Goal: Browse casually: Explore the website without a specific task or goal

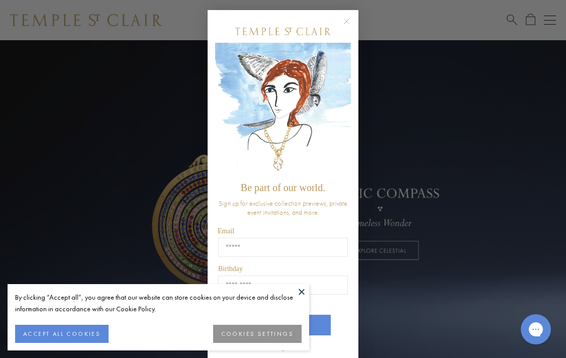
click at [347, 21] on circle "Close dialog" at bounding box center [347, 22] width 12 height 12
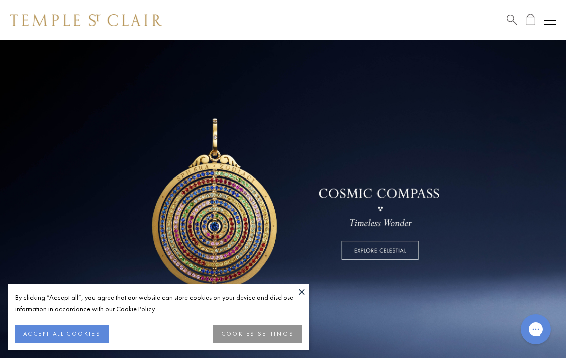
click at [301, 293] on button at bounding box center [301, 291] width 15 height 15
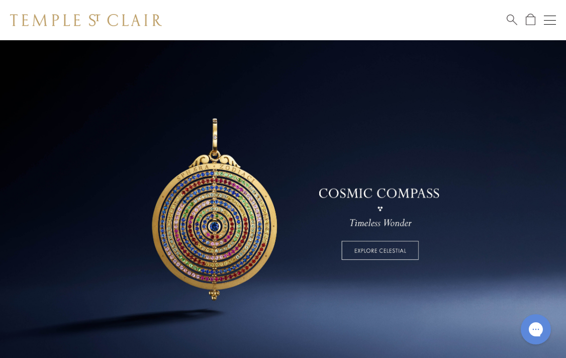
click at [551, 20] on div "Open navigation" at bounding box center [550, 20] width 12 height 1
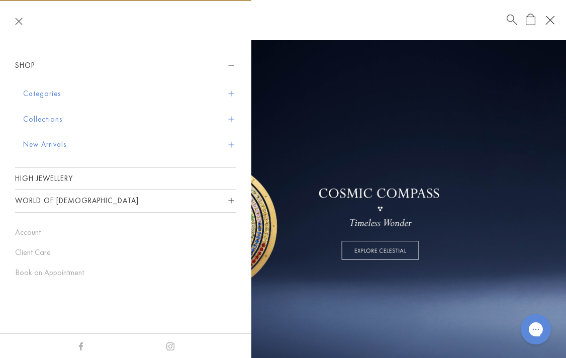
click at [43, 144] on button "New Arrivals" at bounding box center [129, 145] width 213 height 26
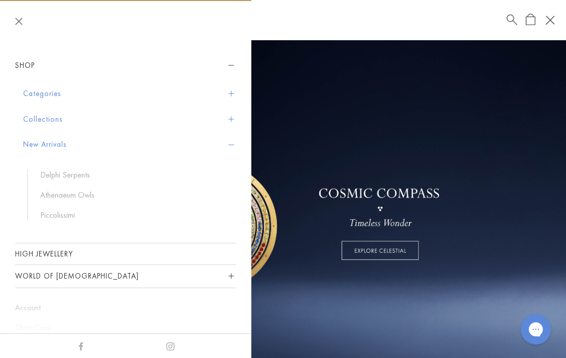
click at [42, 94] on button "Categories" at bounding box center [129, 94] width 213 height 26
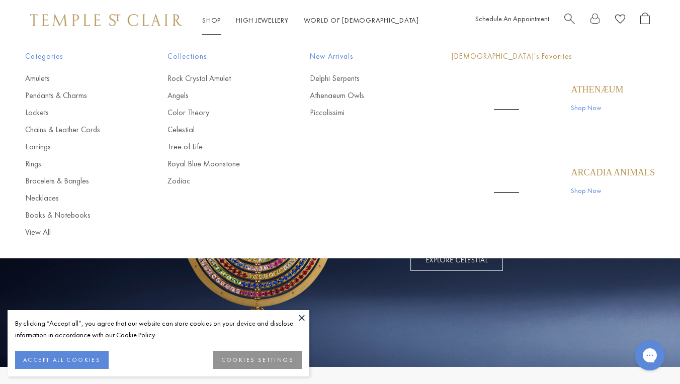
click at [210, 18] on link "Shop Shop" at bounding box center [211, 20] width 19 height 9
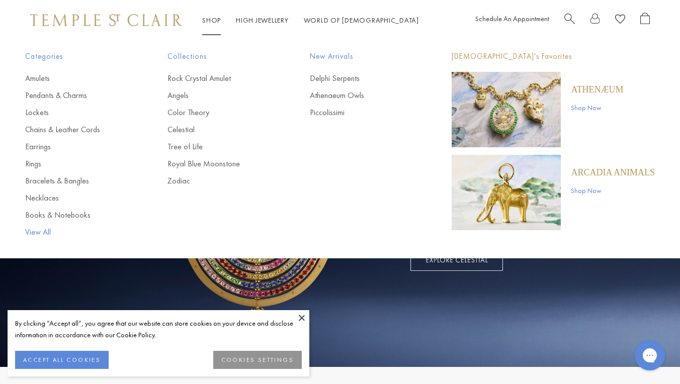
click at [32, 232] on link "View All" at bounding box center [76, 232] width 102 height 11
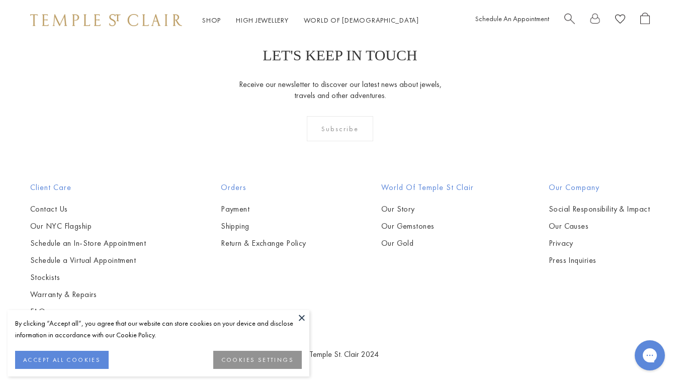
scroll to position [6665, 0]
click at [304, 318] on button at bounding box center [301, 317] width 15 height 15
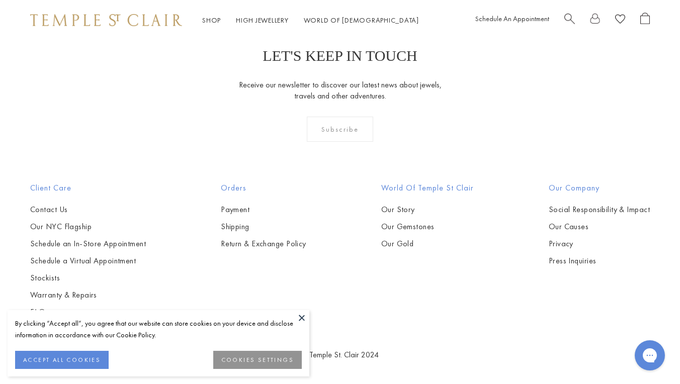
scroll to position [4399, 0]
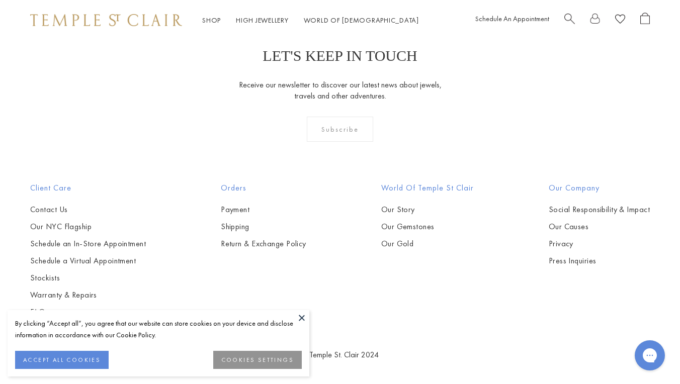
click at [300, 315] on button at bounding box center [301, 317] width 15 height 15
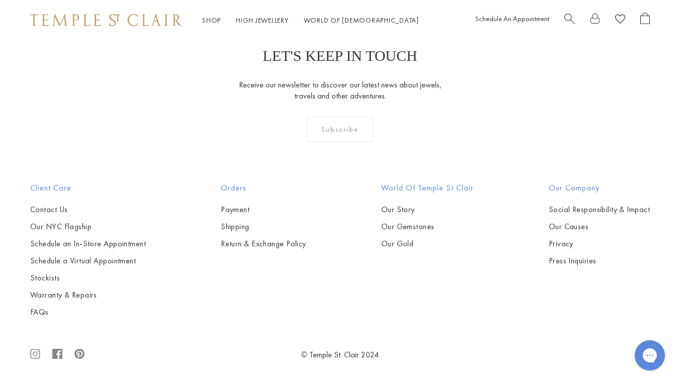
scroll to position [3583, 0]
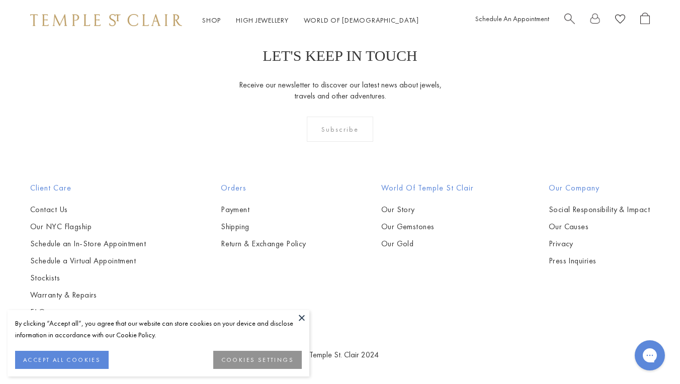
scroll to position [3621, 0]
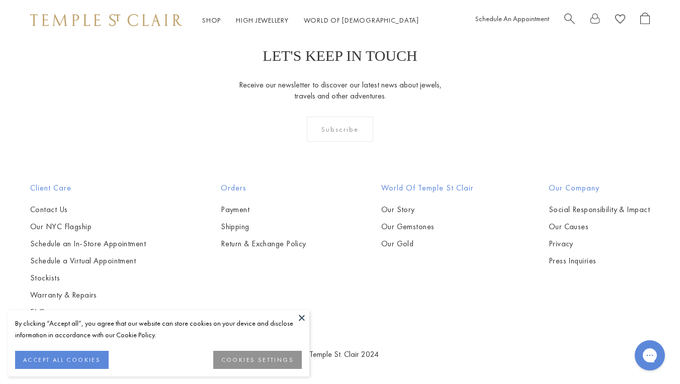
click at [260, 17] on link "High Jewellery High Jewellery" at bounding box center [262, 20] width 53 height 9
